Goal: Find specific page/section: Locate a particular part of the current website

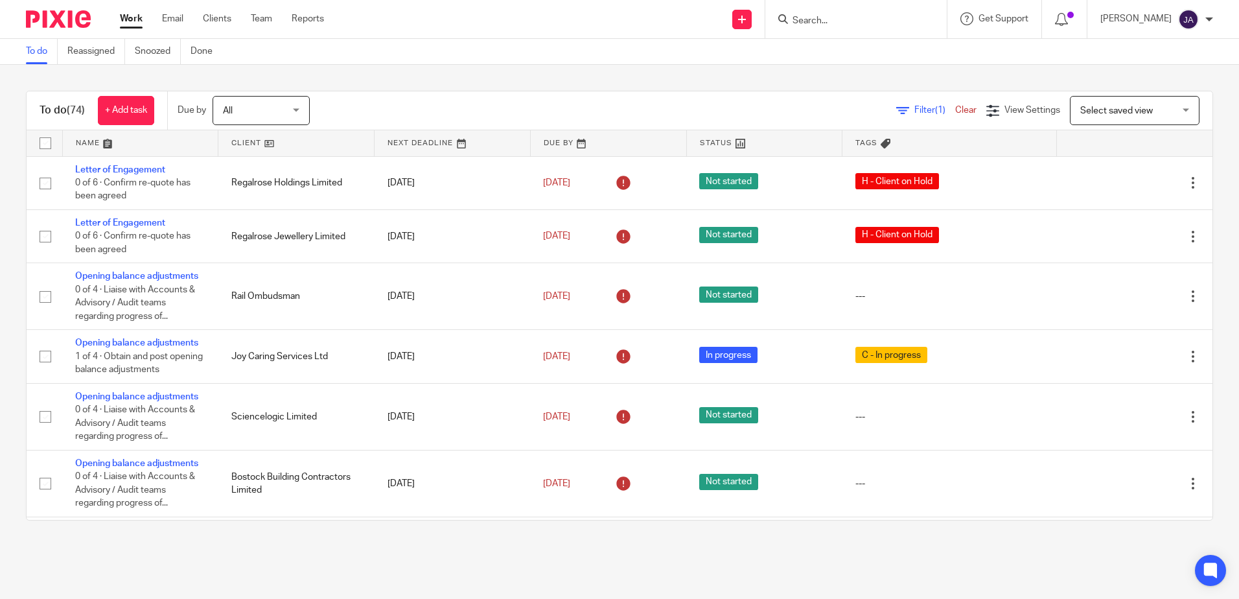
drag, startPoint x: 0, startPoint y: 0, endPoint x: 119, endPoint y: 276, distance: 300.4
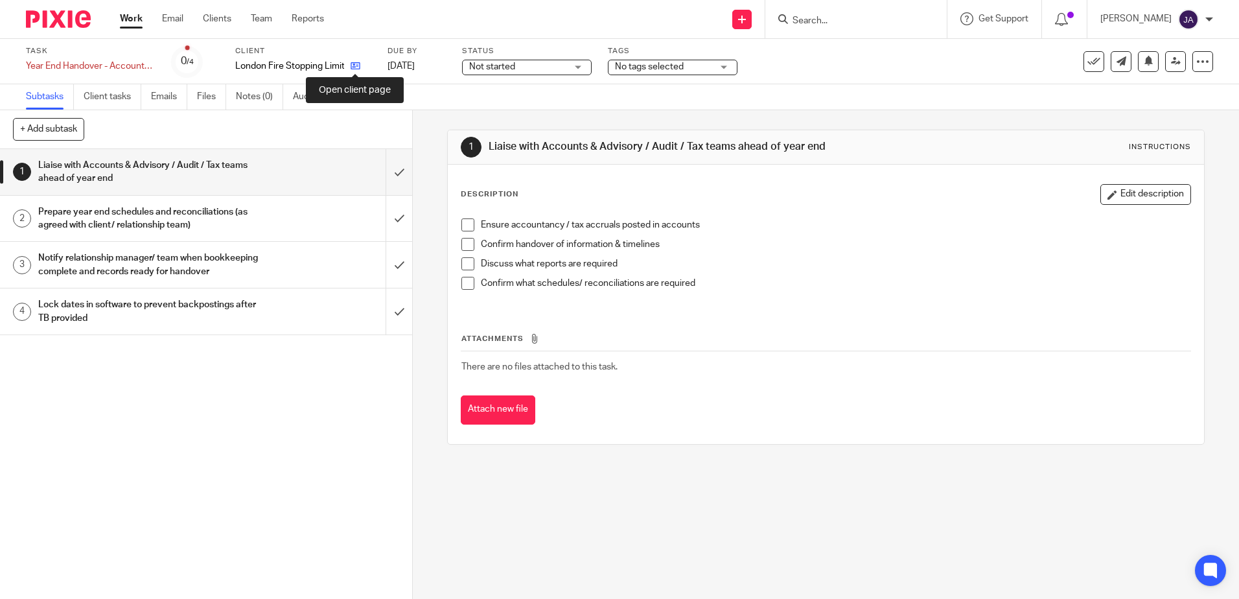
click at [354, 62] on icon at bounding box center [356, 66] width 10 height 10
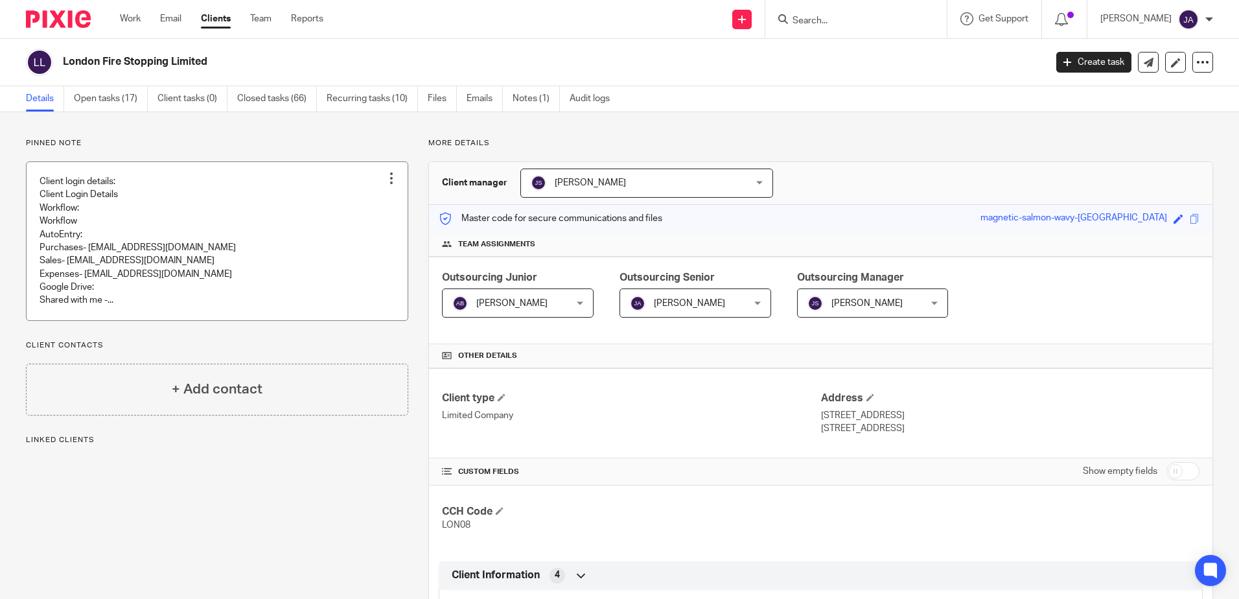
click at [207, 213] on link at bounding box center [217, 241] width 381 height 158
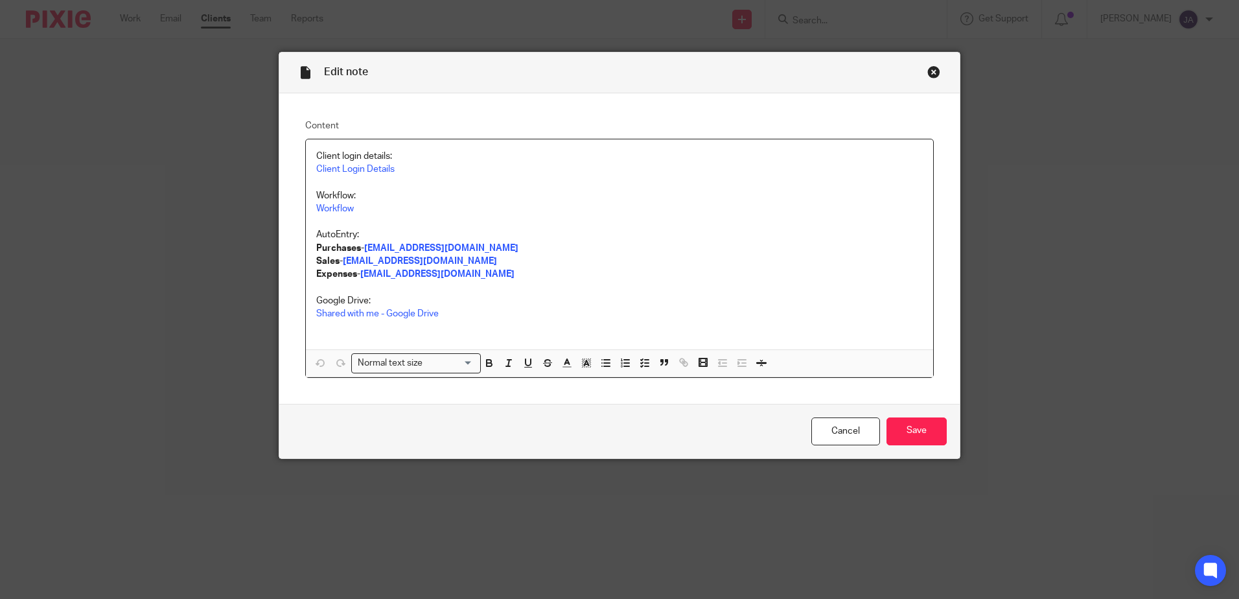
click at [627, 158] on p "Client login details:" at bounding box center [619, 156] width 606 height 13
drag, startPoint x: 406, startPoint y: 167, endPoint x: 343, endPoint y: 169, distance: 62.9
click at [343, 169] on p "Client Login Details" at bounding box center [619, 169] width 606 height 13
click at [441, 194] on link "https://cloudimanage.com/o365/customers/6859/libraries/LLP/documents/LLP!153247…" at bounding box center [432, 194] width 93 height 13
